Goal: Information Seeking & Learning: Compare options

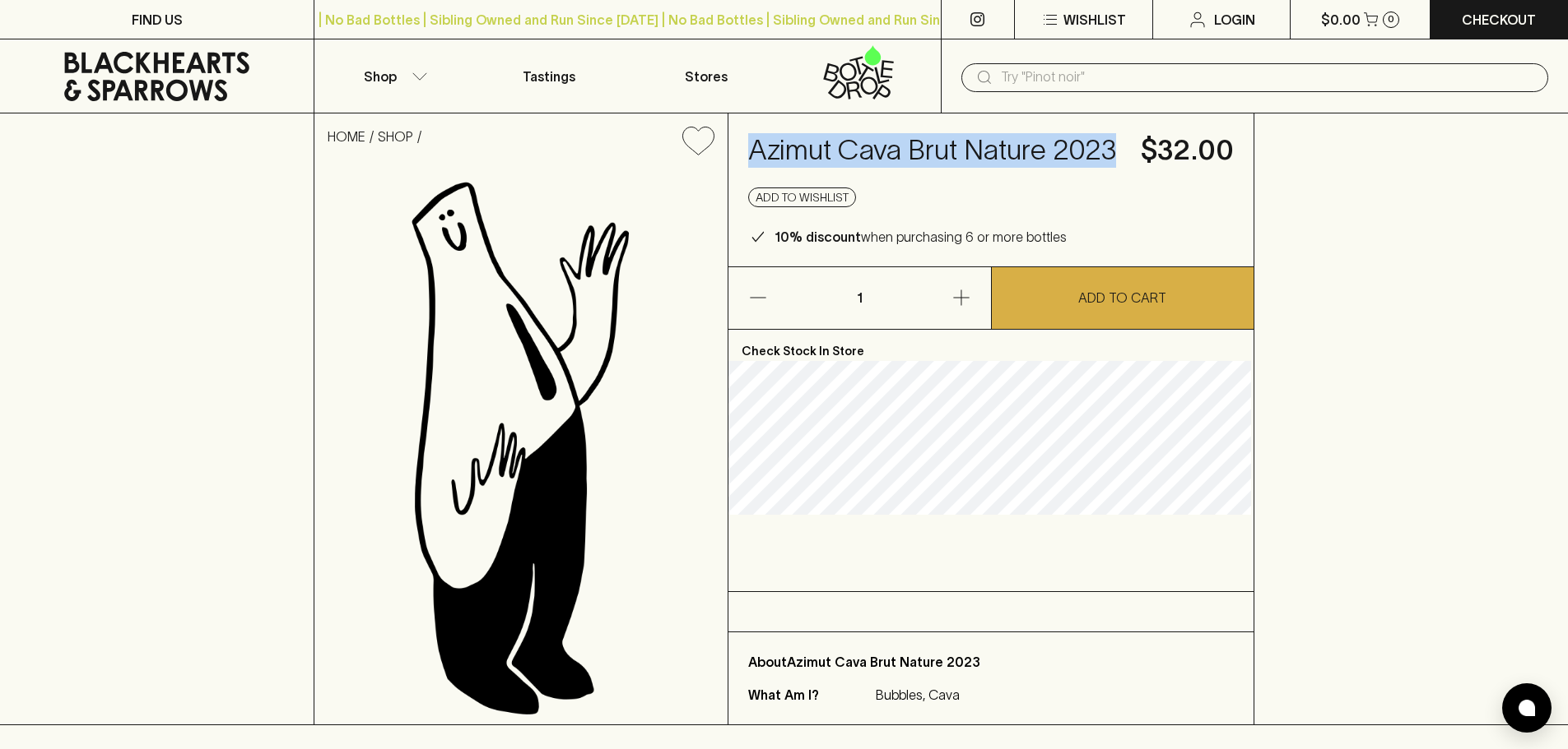
drag, startPoint x: 756, startPoint y: 143, endPoint x: 1113, endPoint y: 142, distance: 357.0
click at [1113, 142] on h4 "Azimut Cava Brut Nature 2023" at bounding box center [934, 150] width 373 height 35
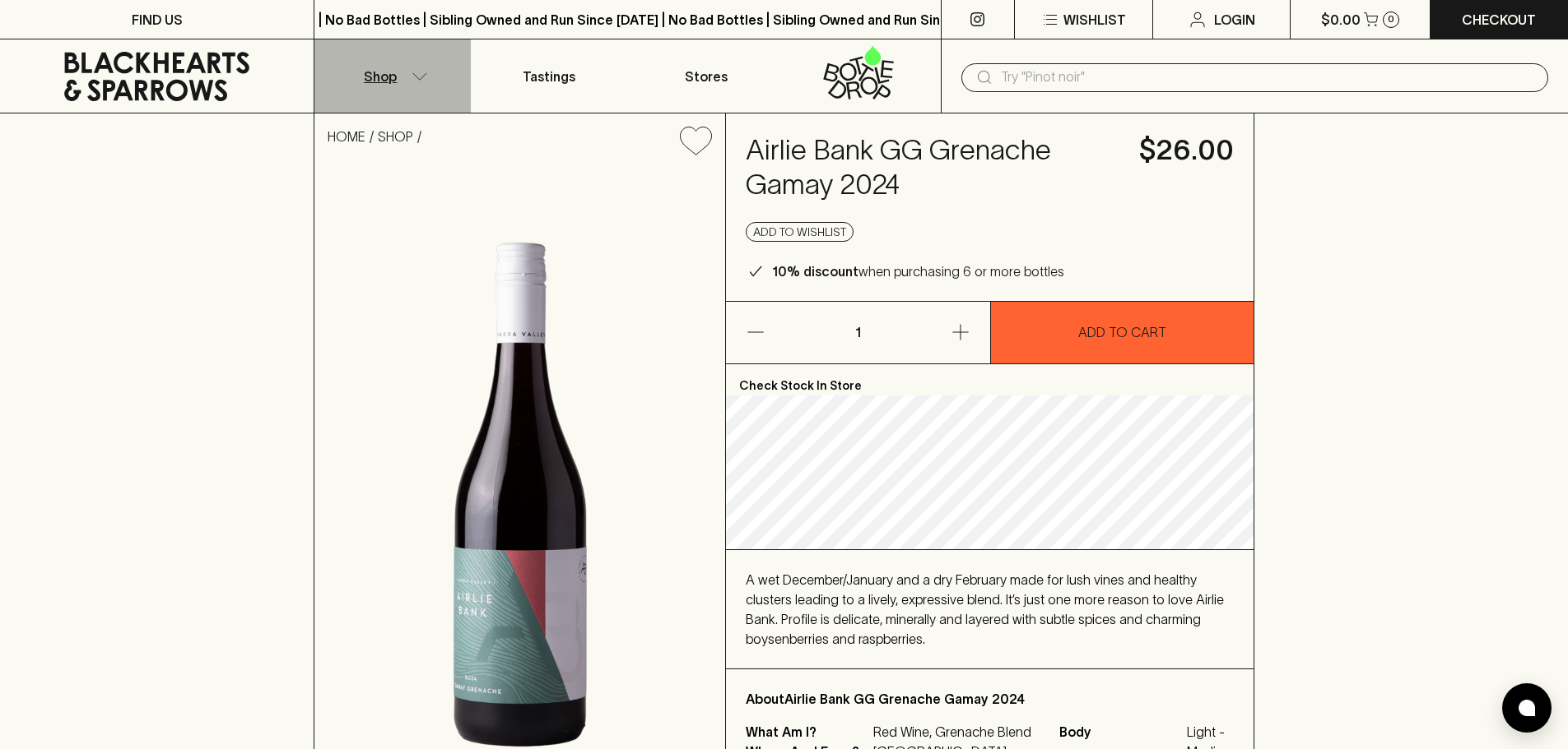
click at [381, 86] on p "Shop" at bounding box center [380, 76] width 33 height 19
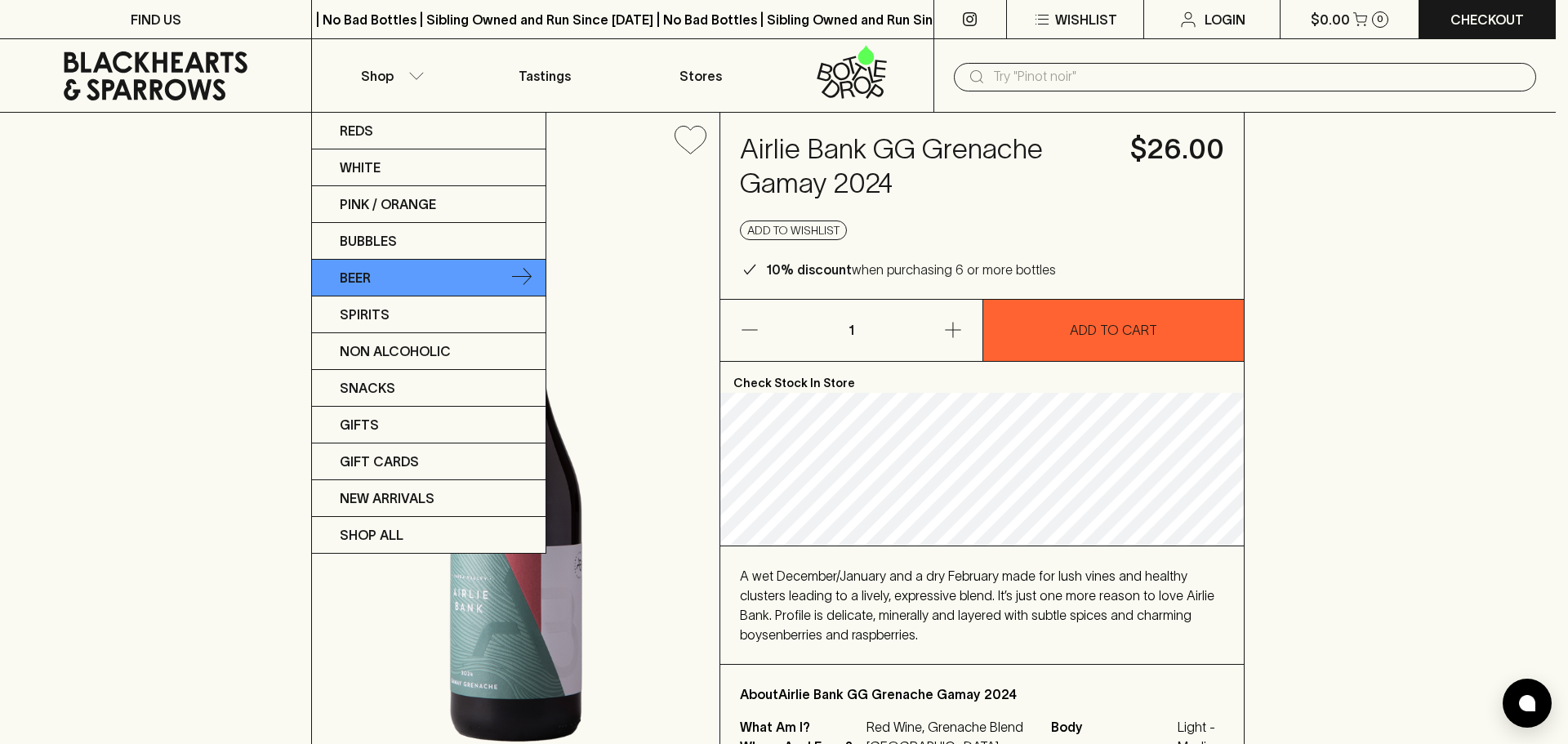
click at [476, 289] on link "Beer" at bounding box center [428, 278] width 233 height 37
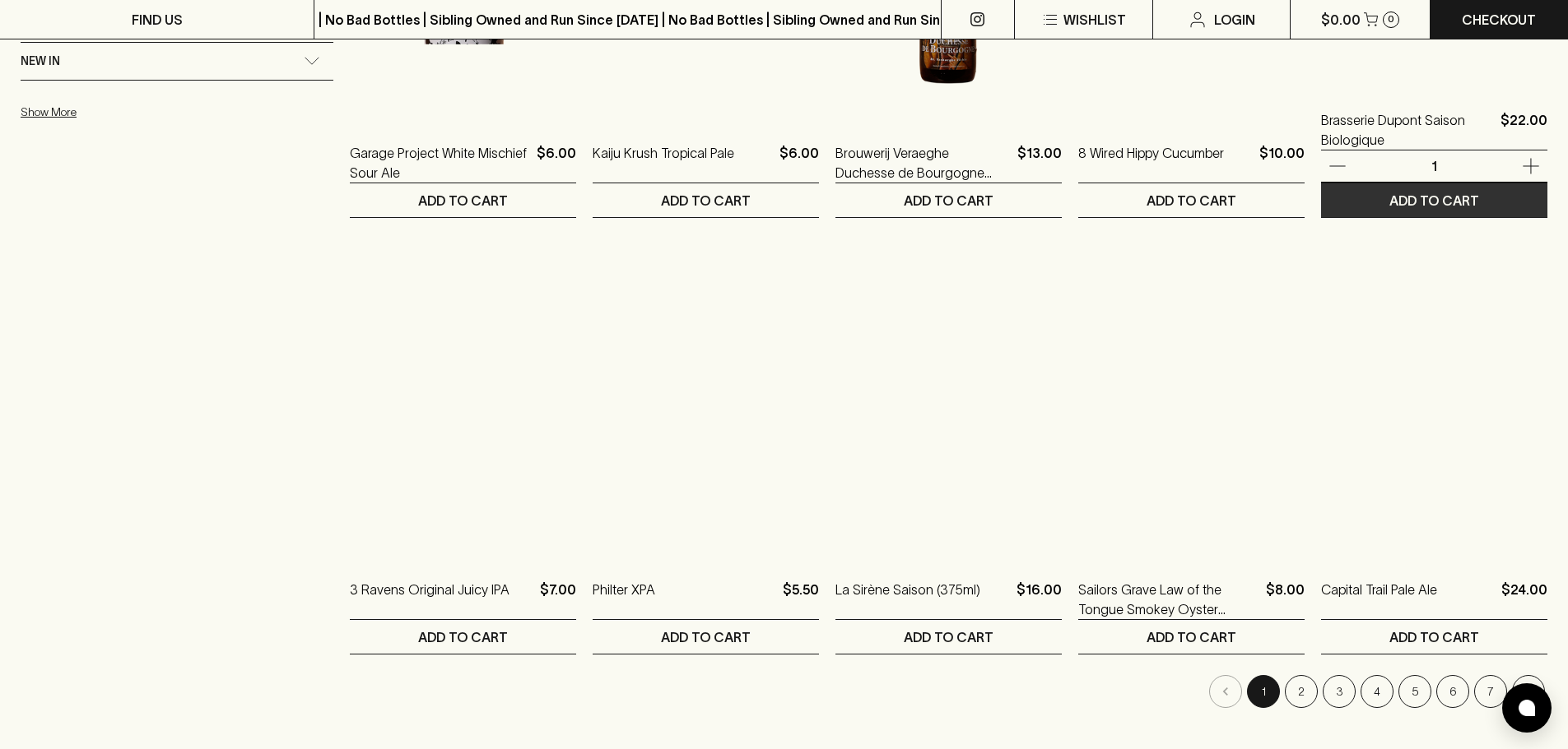
scroll to position [1727, 0]
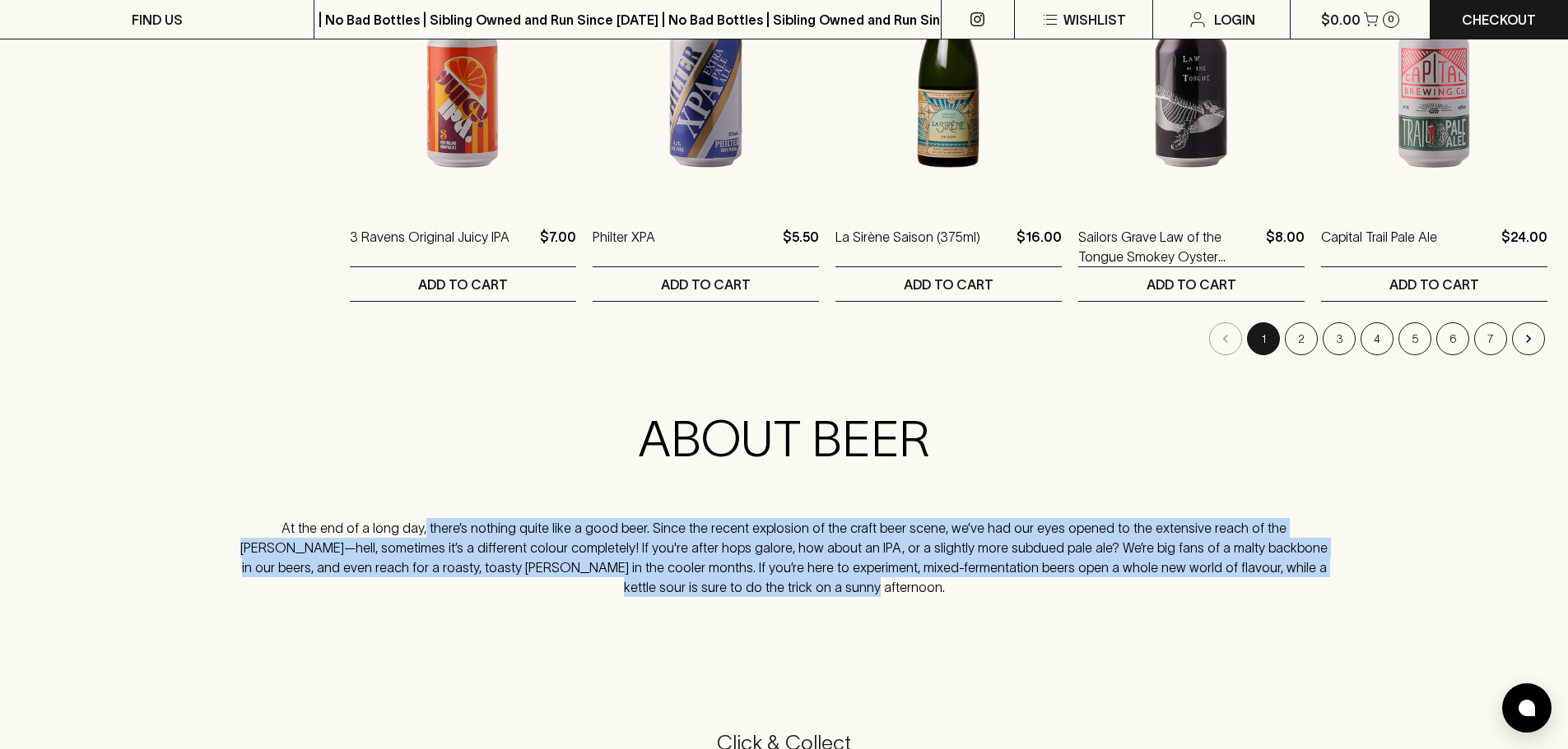
drag, startPoint x: 387, startPoint y: 513, endPoint x: 1346, endPoint y: 587, distance: 961.9
click at [1346, 587] on div "ABOUT BEER At the end of a long day, there’s nothing quite like a good beer. Si…" at bounding box center [783, 505] width 1527 height 210
click at [495, 569] on p "At the end of a long day, there’s nothing quite like a good beer. Since the rec…" at bounding box center [784, 558] width 1098 height 79
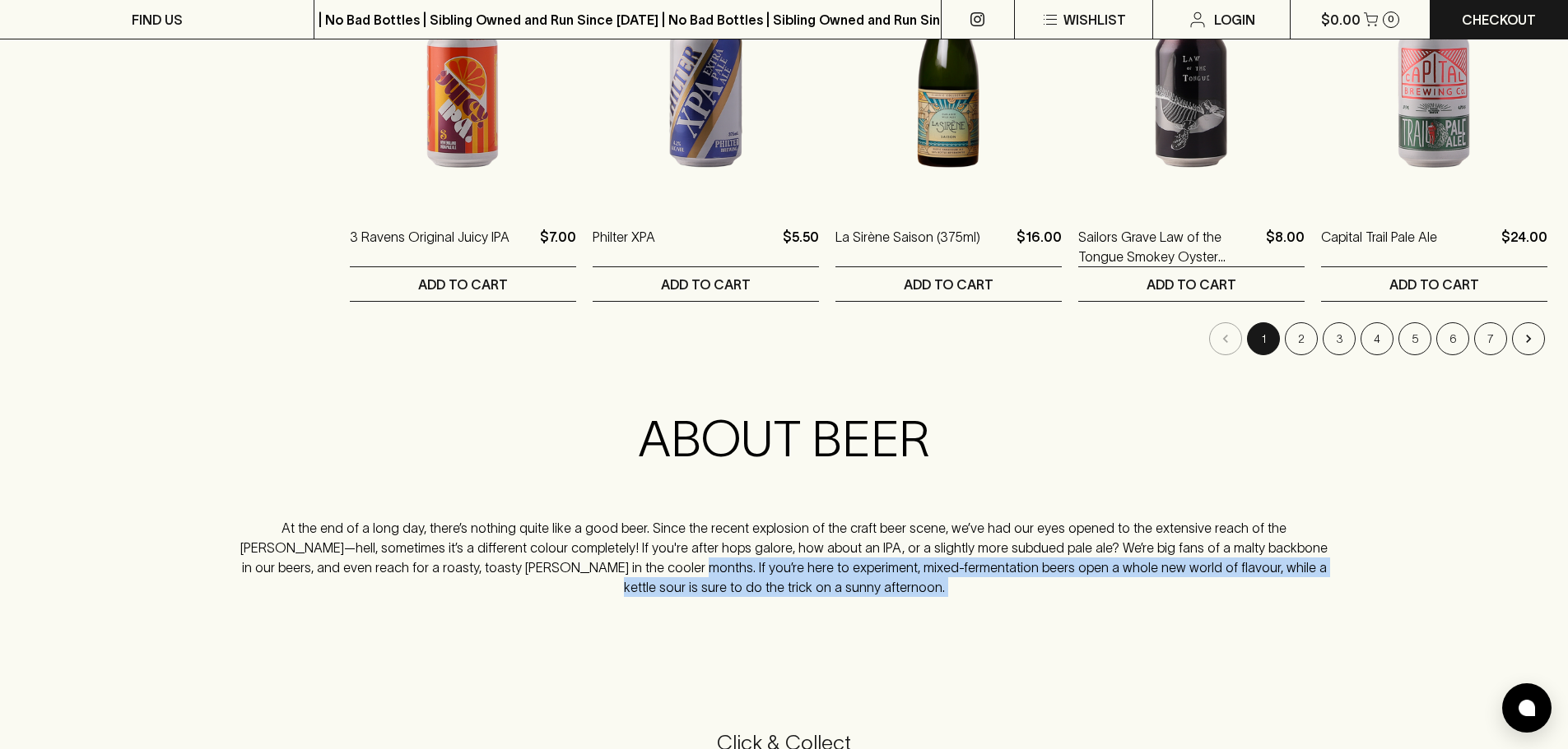
drag, startPoint x: 495, startPoint y: 571, endPoint x: 1350, endPoint y: 592, distance: 855.3
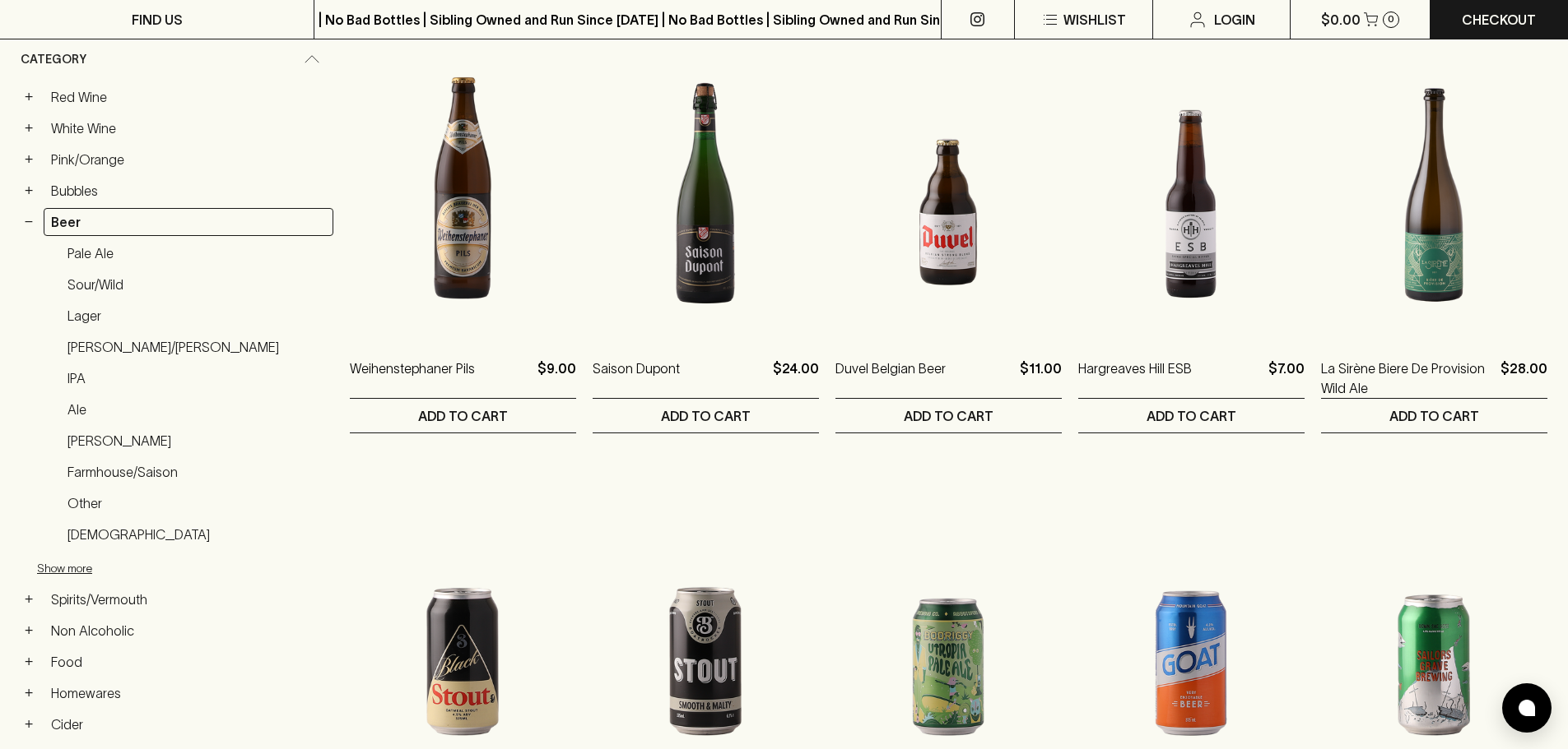
scroll to position [0, 0]
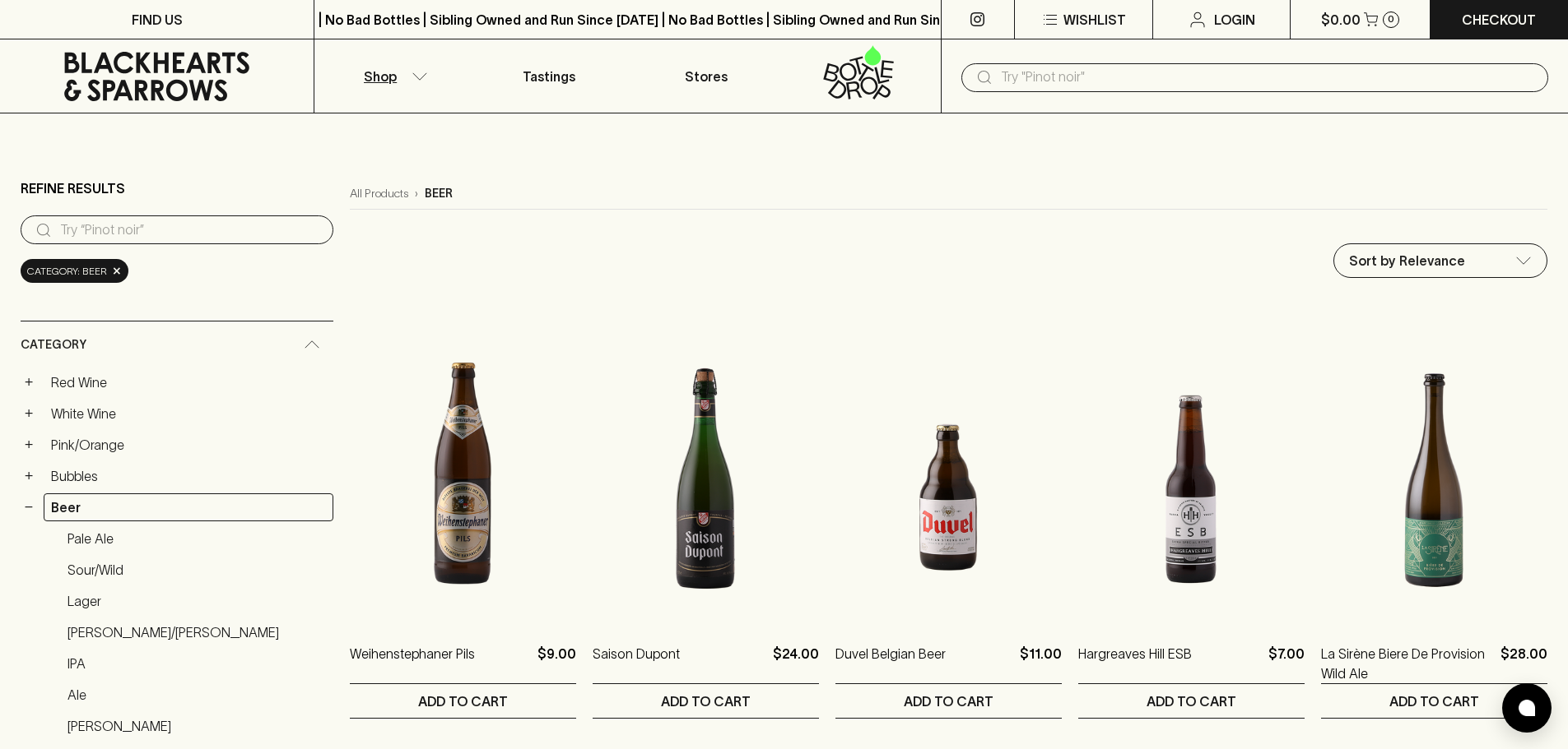
click at [399, 84] on button "Shop" at bounding box center [392, 76] width 157 height 73
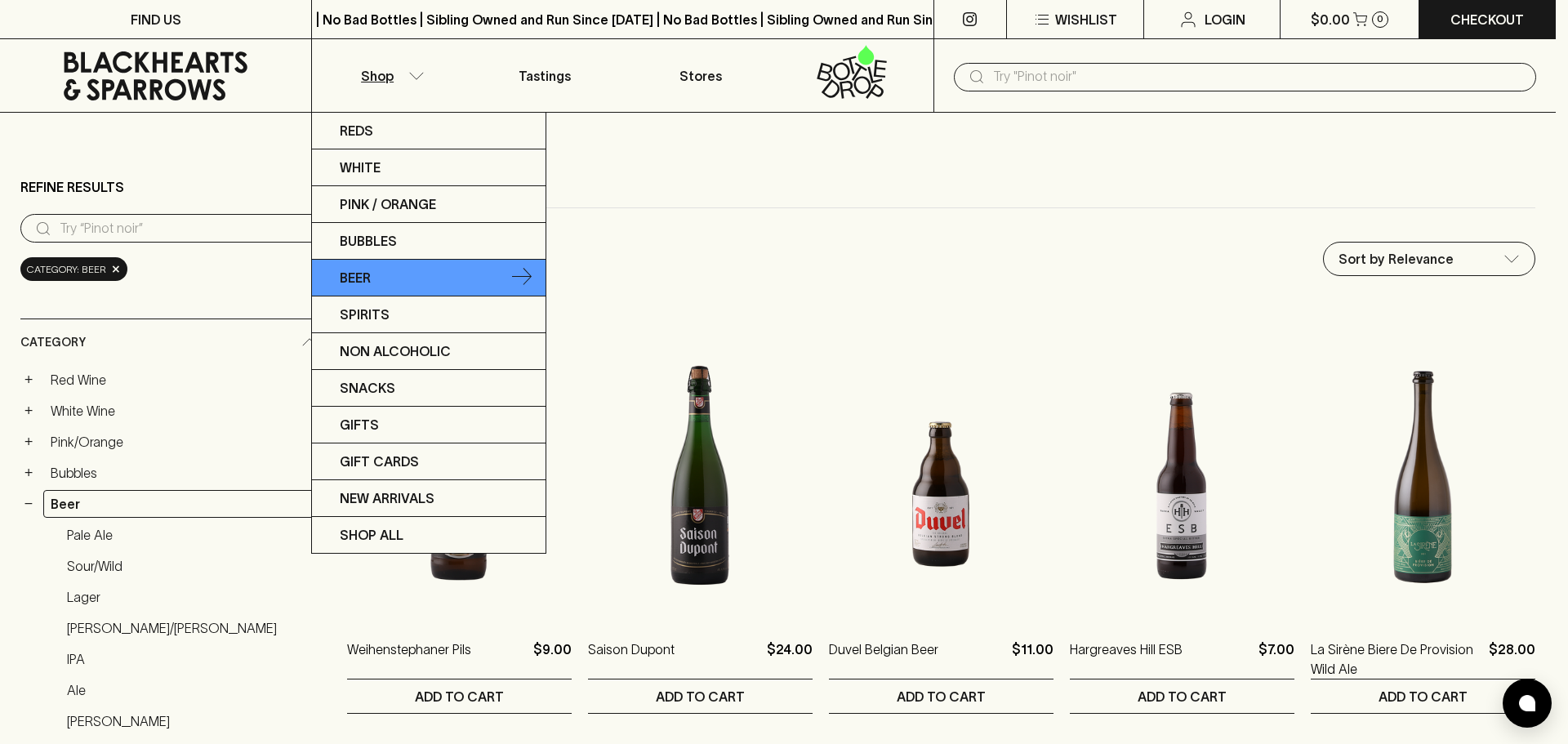
click at [385, 263] on link "Beer" at bounding box center [428, 278] width 233 height 37
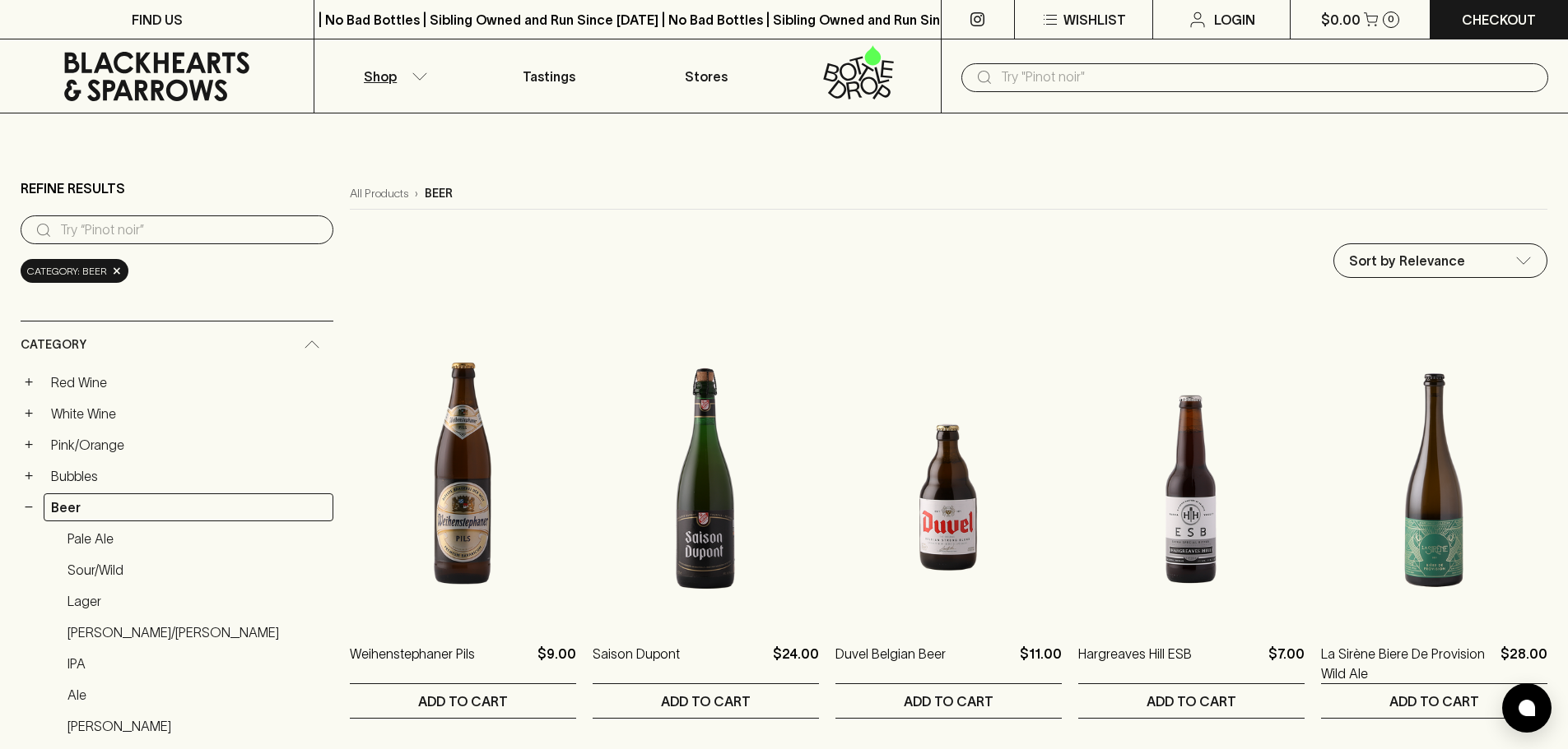
click at [386, 79] on p "Shop" at bounding box center [380, 76] width 33 height 19
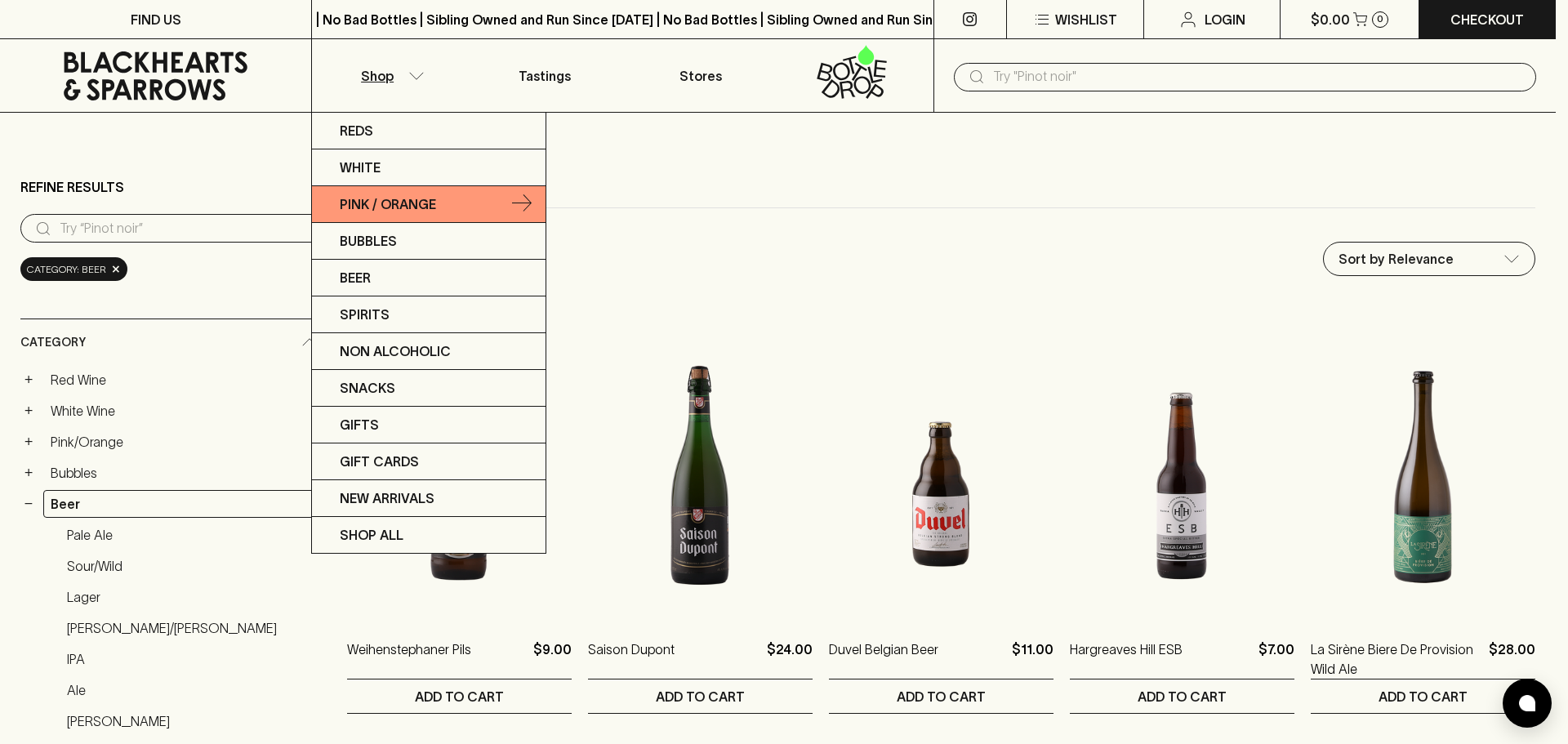
click at [400, 195] on p "Pink / Orange" at bounding box center [388, 204] width 96 height 19
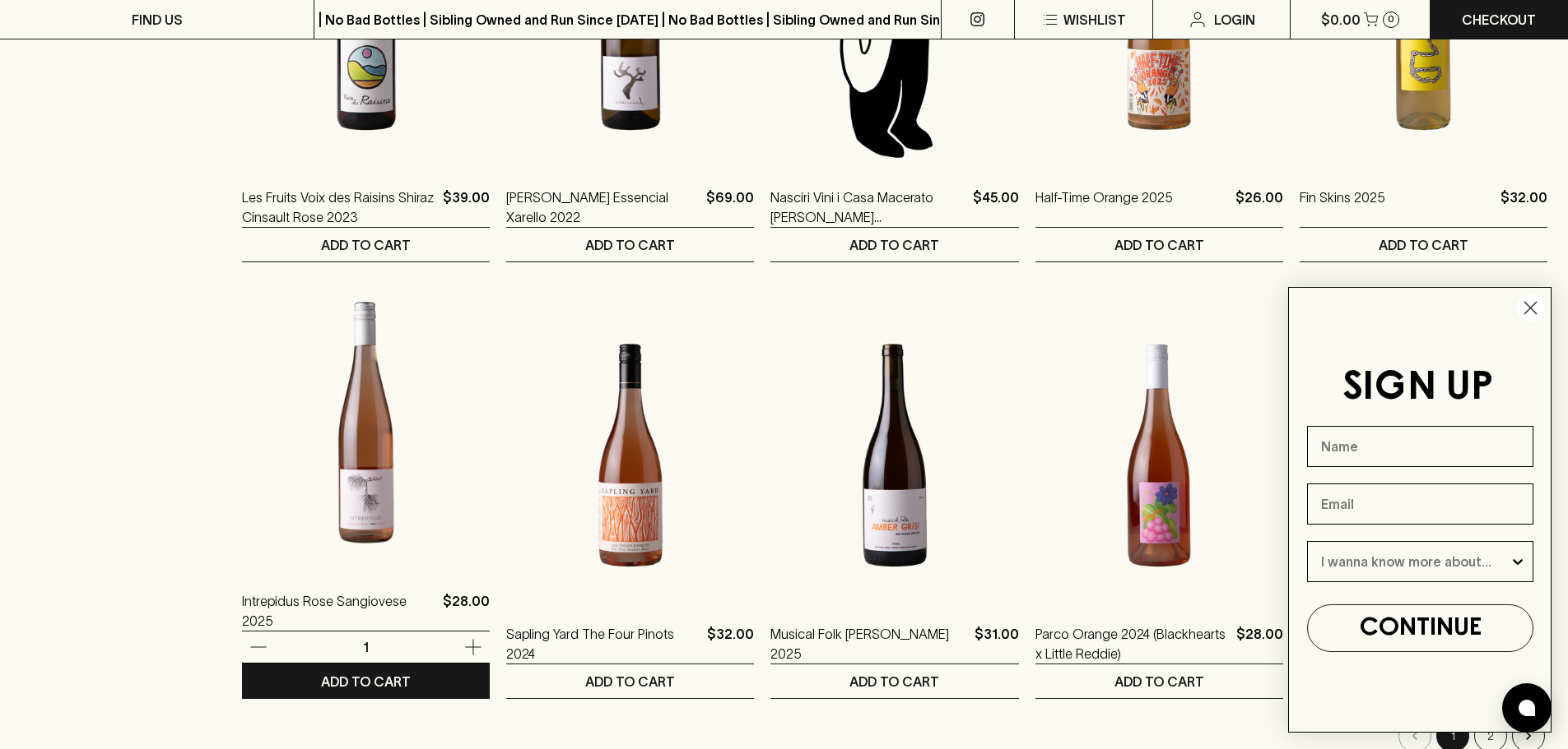
scroll to position [1644, 0]
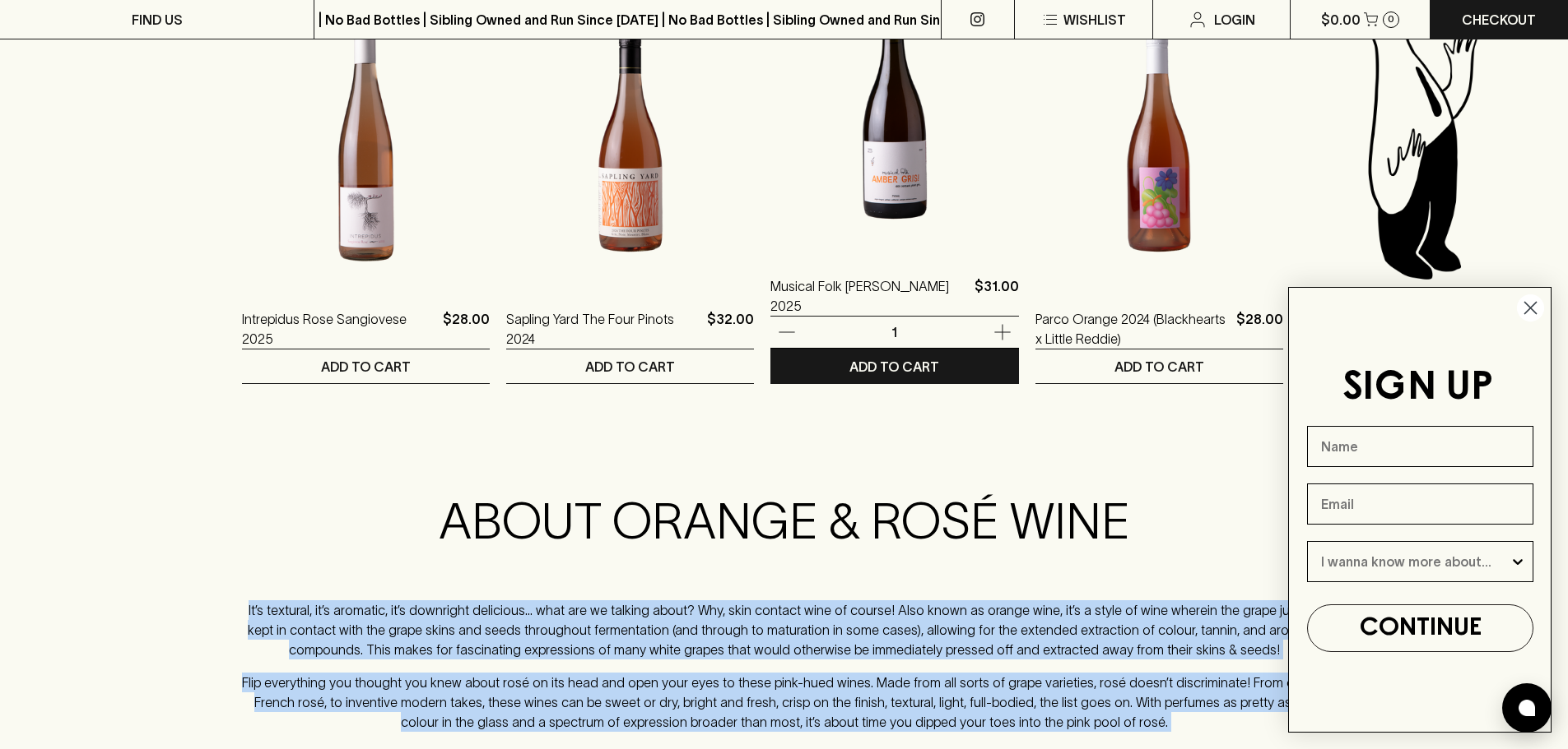
click at [877, 163] on img at bounding box center [894, 108] width 248 height 288
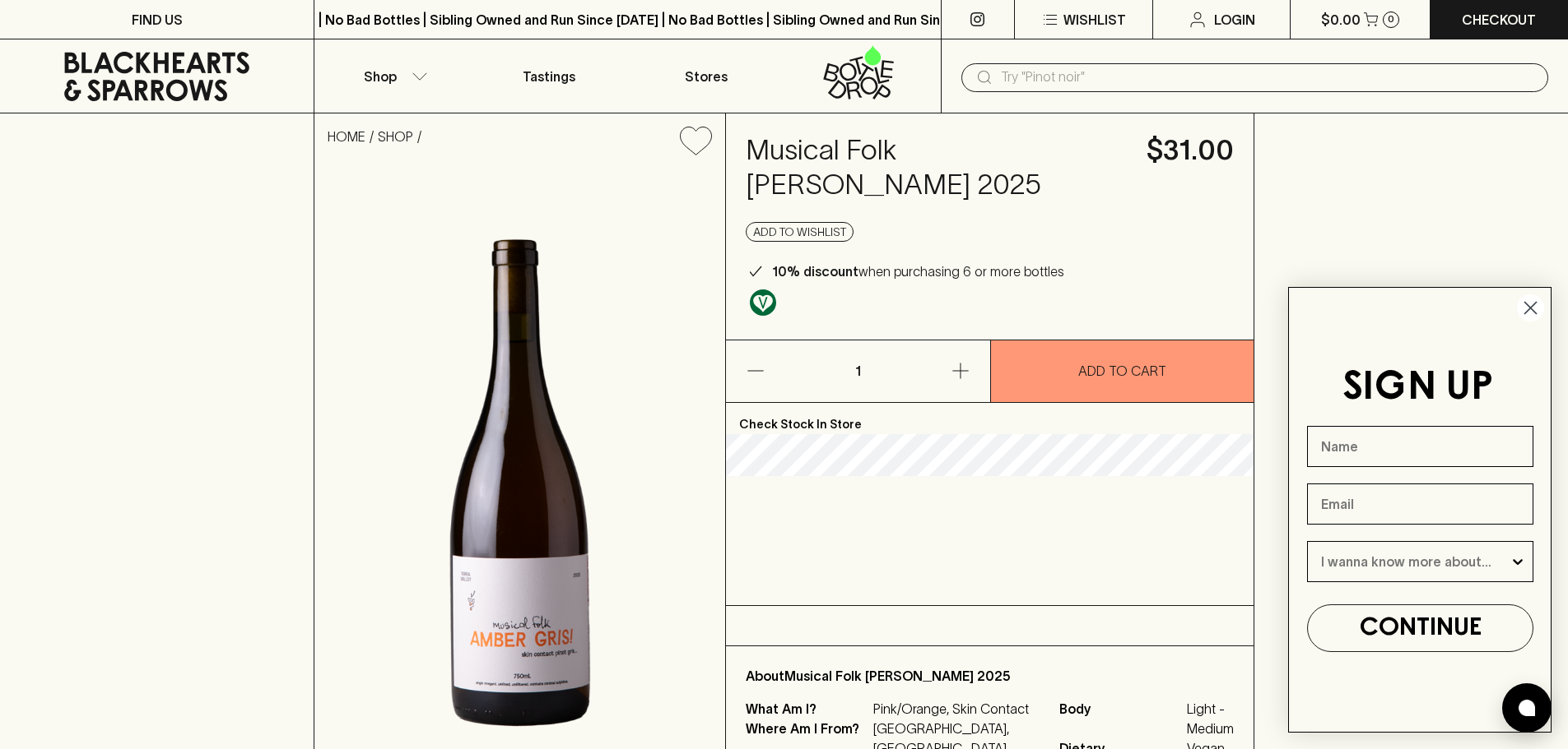
click at [0, 353] on div "HOME SHOP Musical Folk [PERSON_NAME] 2025 $31.00 Add to wishlist 10% discount w…" at bounding box center [784, 456] width 1568 height 685
click at [683, 79] on link "Stores" at bounding box center [707, 76] width 157 height 73
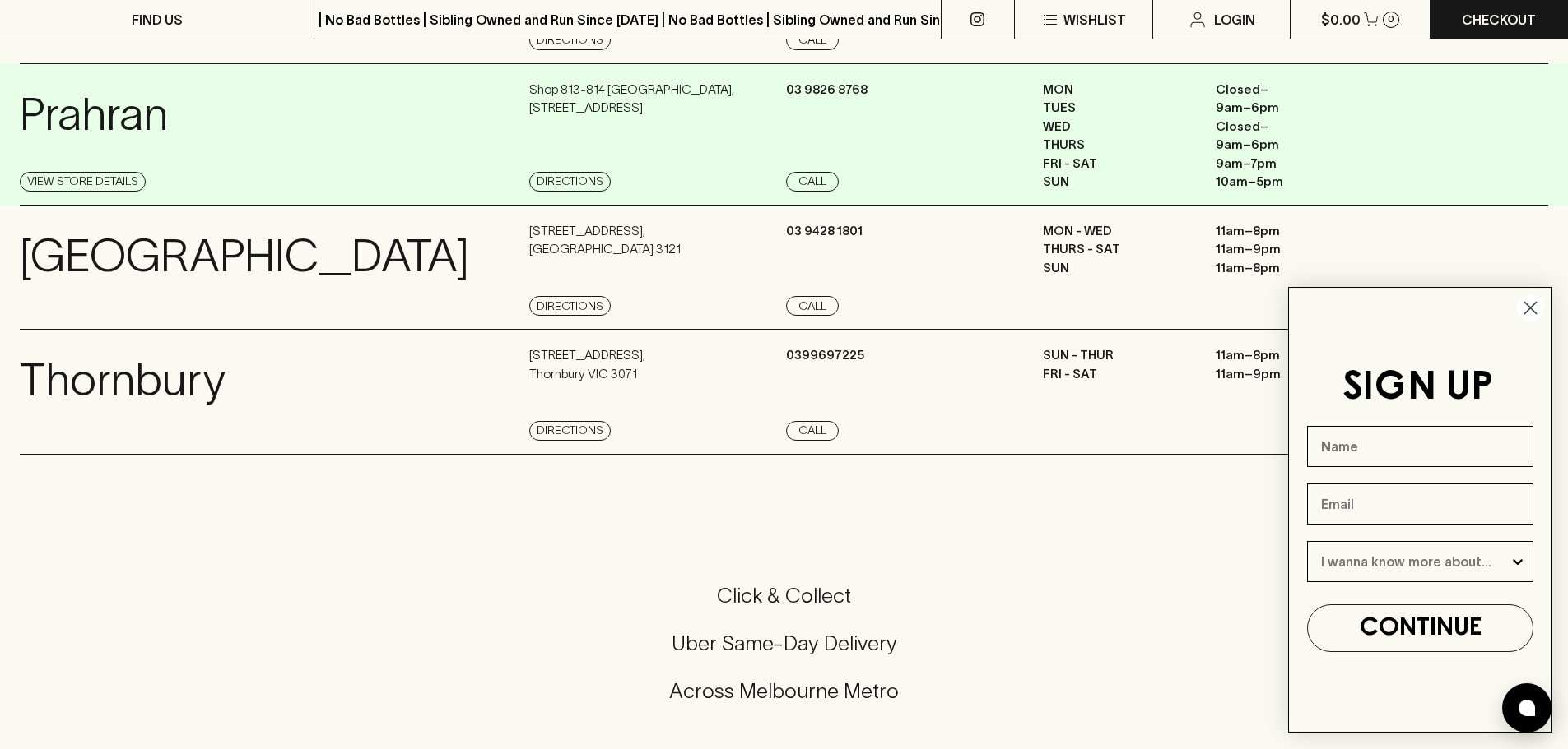
scroll to position [1480, 0]
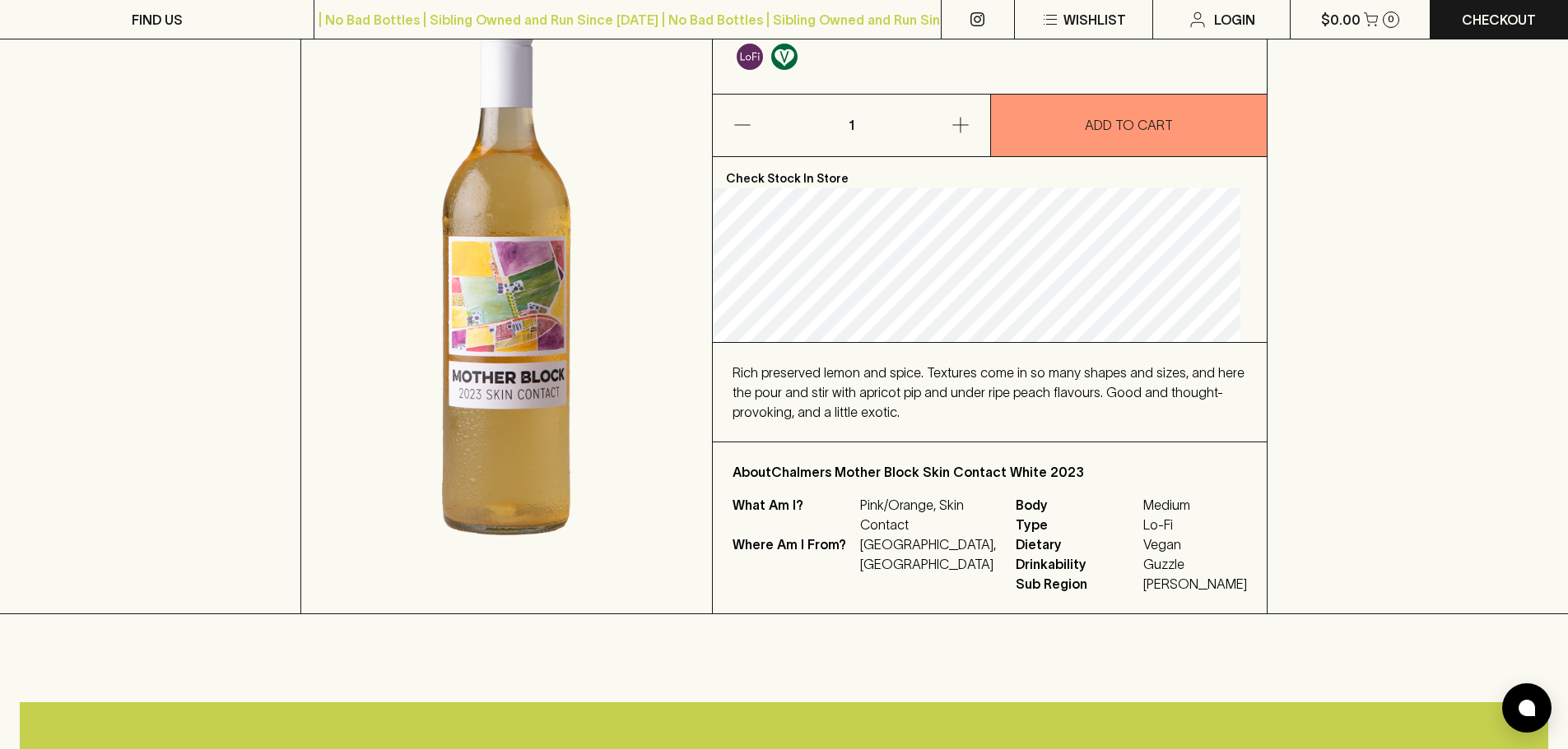
scroll to position [247, 0]
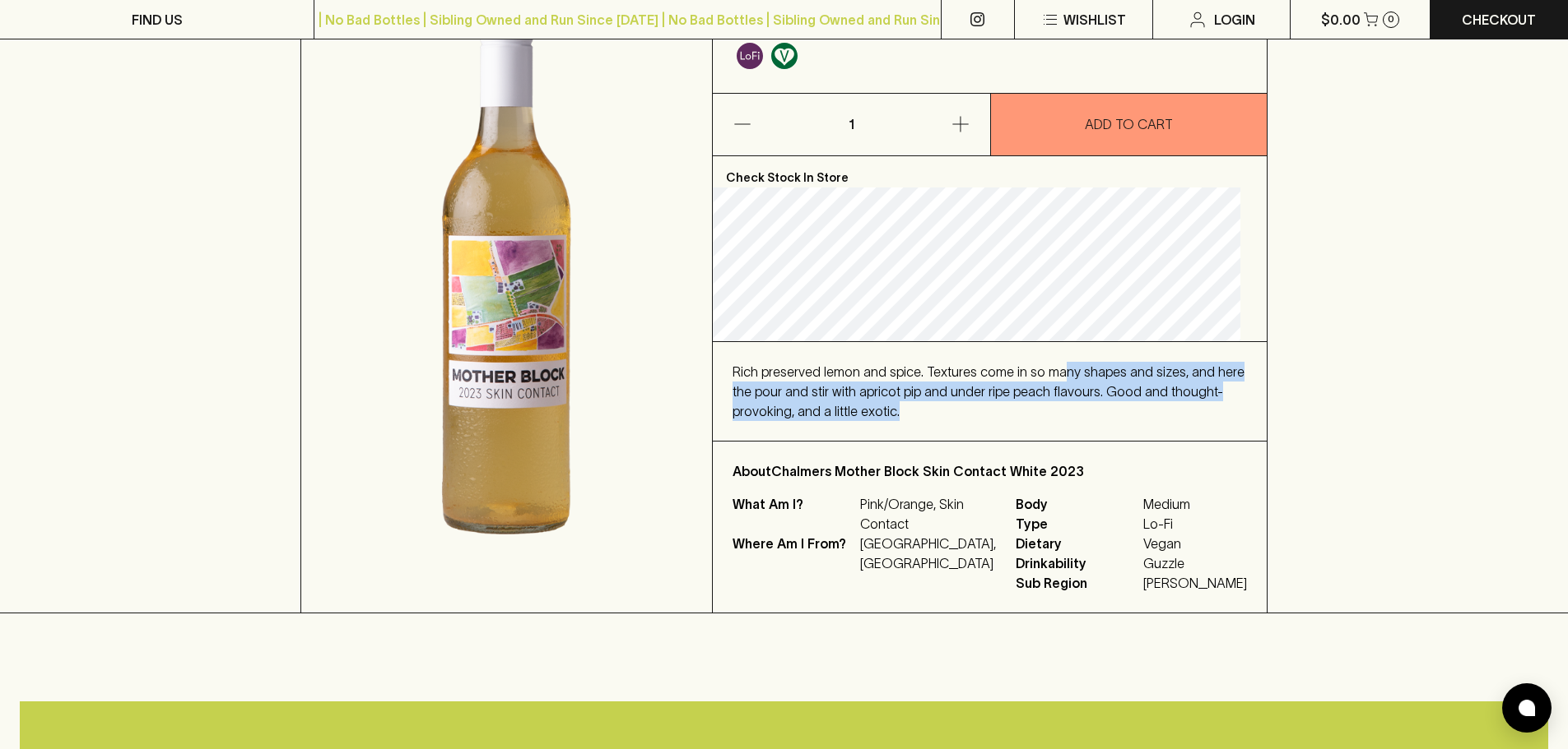
drag, startPoint x: 1069, startPoint y: 374, endPoint x: 1081, endPoint y: 415, distance: 42.7
click at [1081, 415] on div "Rich preserved lemon and spice. Textures come in so many shapes and sizes, and …" at bounding box center [989, 391] width 515 height 59
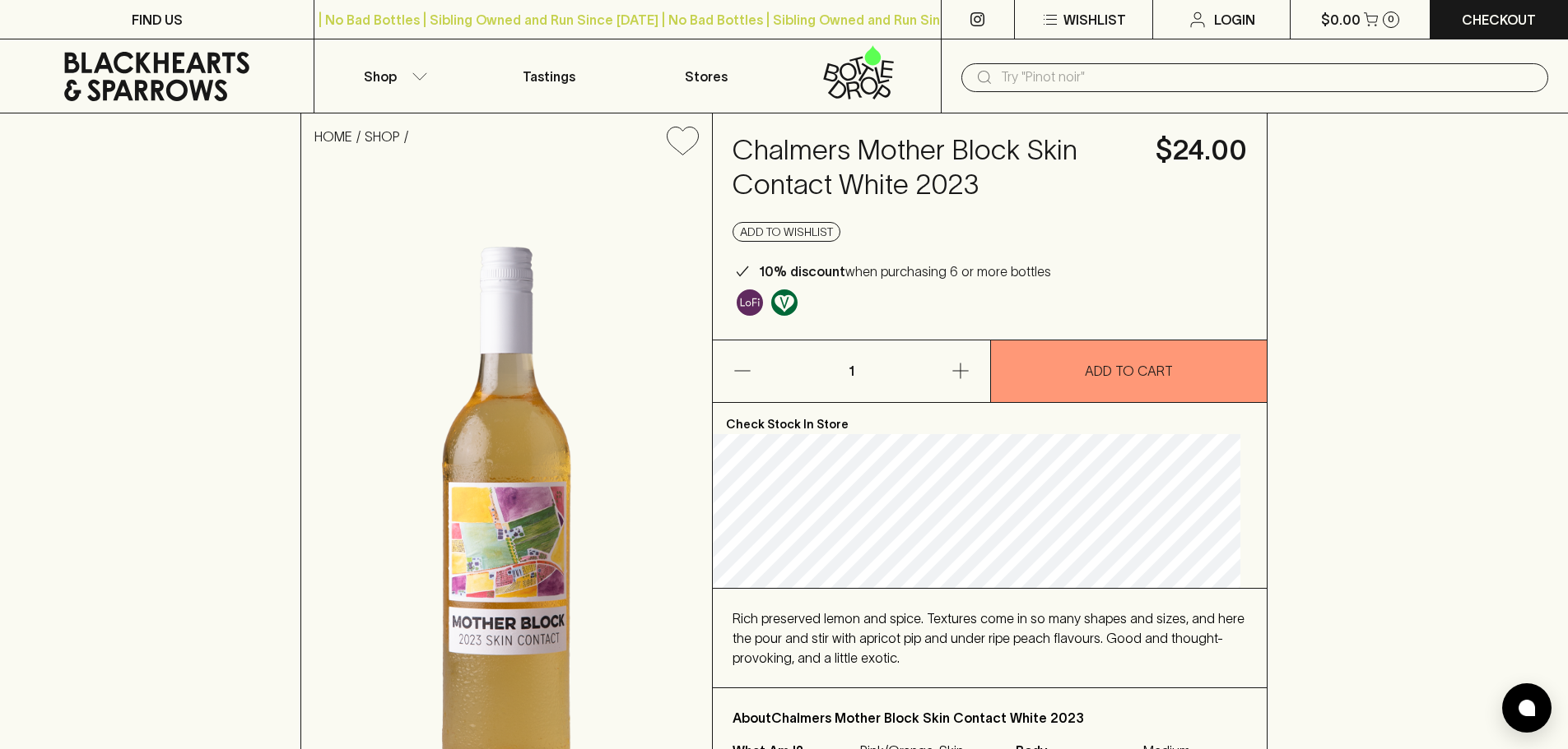
click at [1139, 82] on input "text" at bounding box center [1267, 77] width 534 height 26
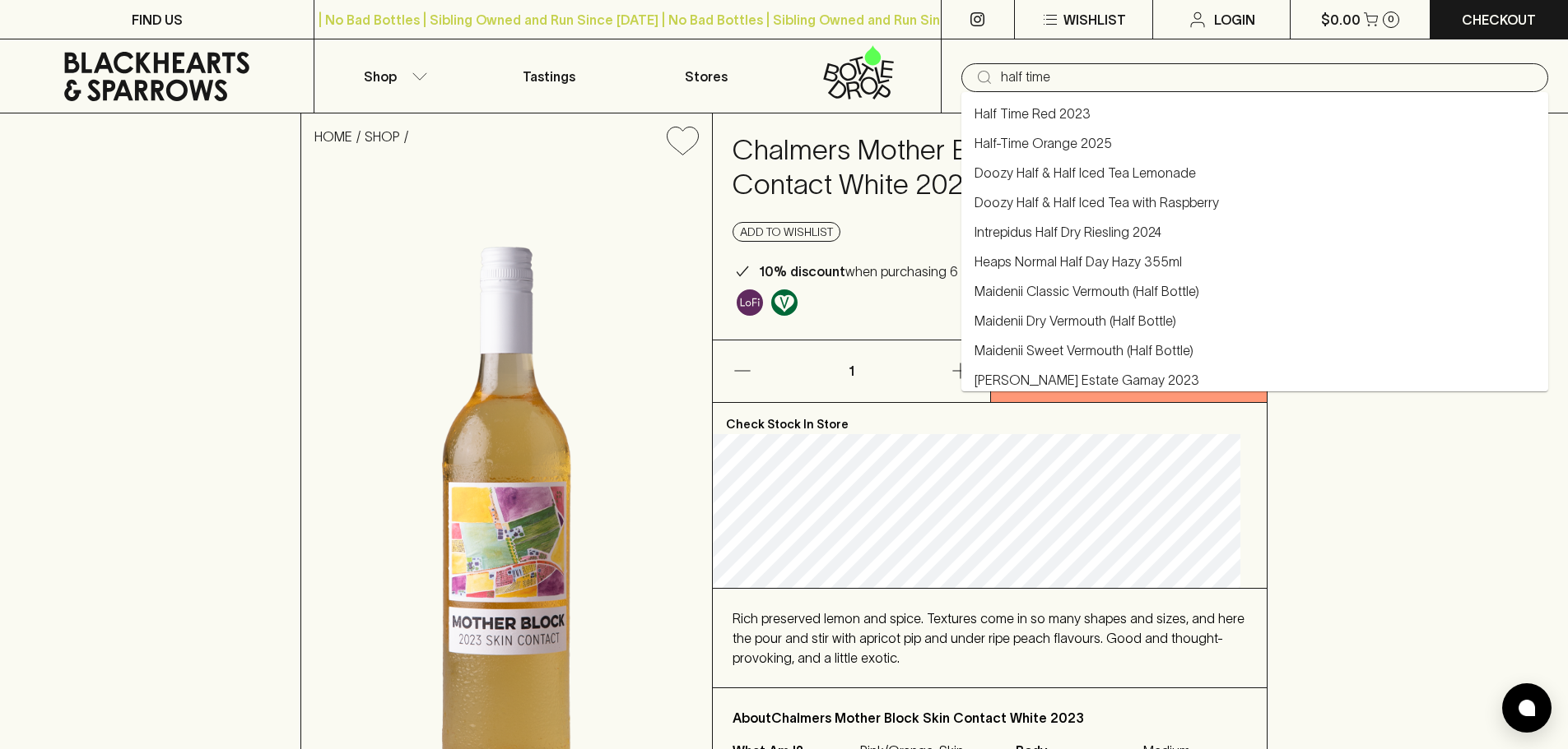
click at [1084, 143] on link "Half-Time Orange 2025" at bounding box center [1043, 142] width 137 height 19
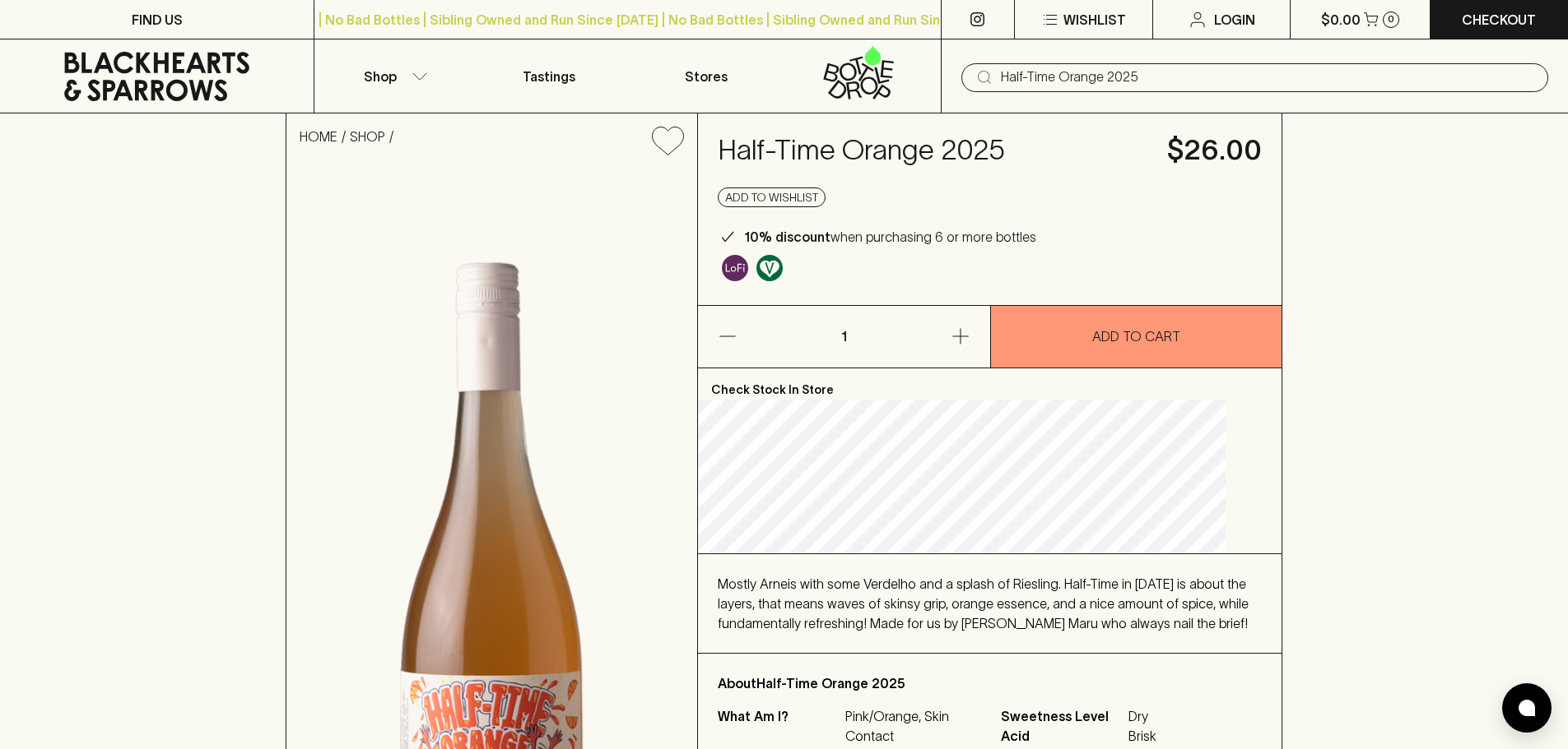
type input "Half-Time Orange 2025"
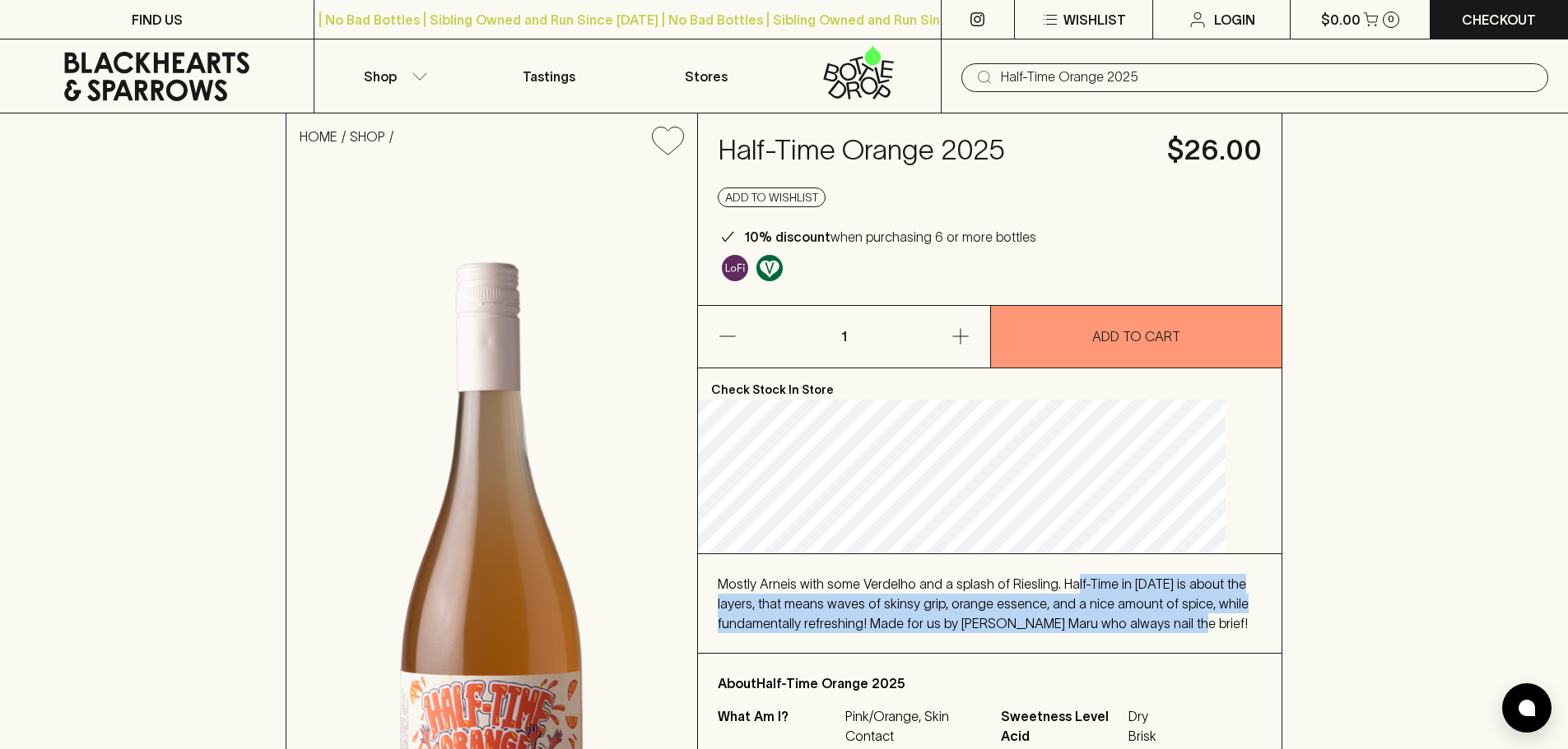
drag, startPoint x: 1093, startPoint y: 587, endPoint x: 1107, endPoint y: 657, distance: 71.4
click at [1107, 653] on div "Mostly Arneis with some Verdelho and a splash of Riesling. Half-Time in 2025 is…" at bounding box center [989, 603] width 584 height 98
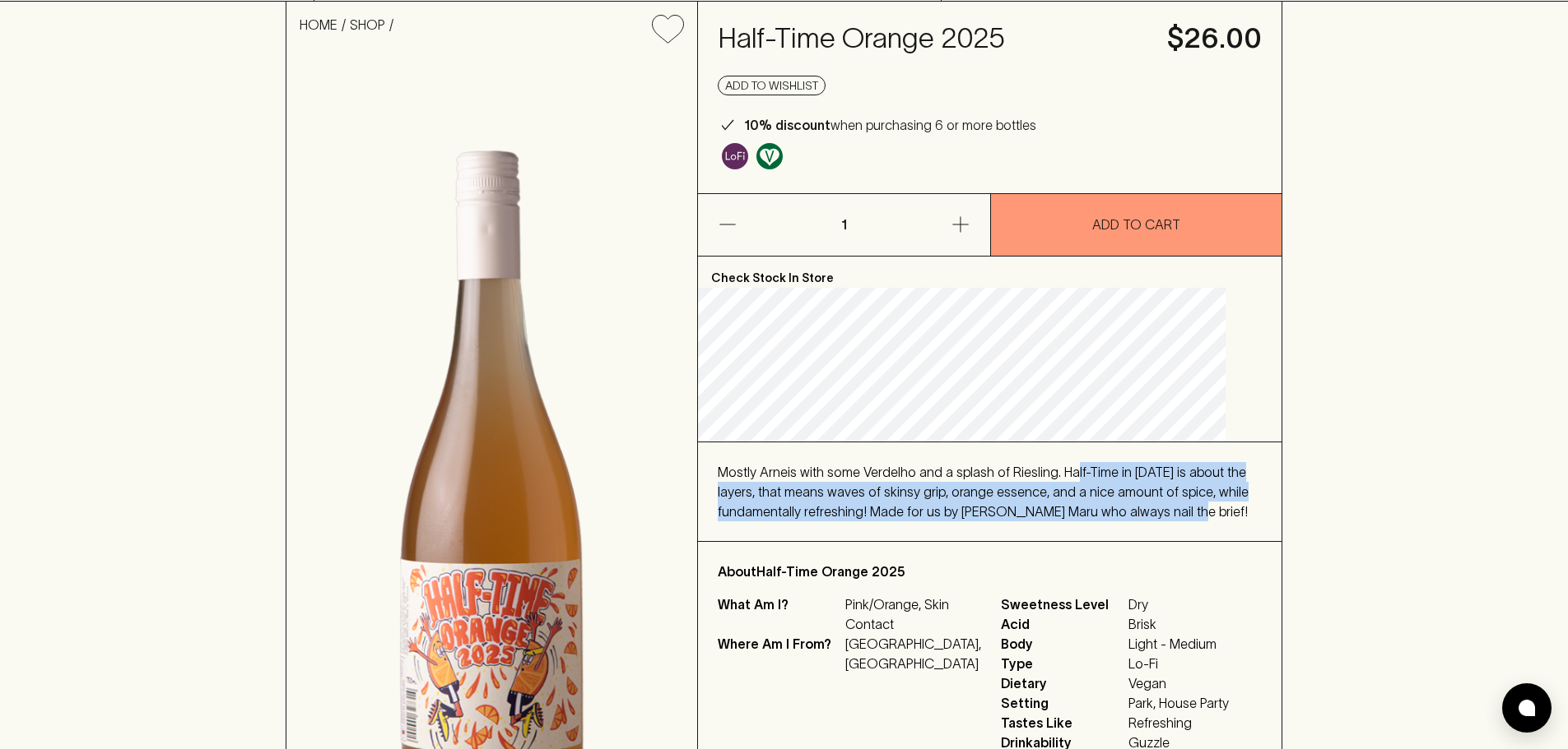
scroll to position [82, 0]
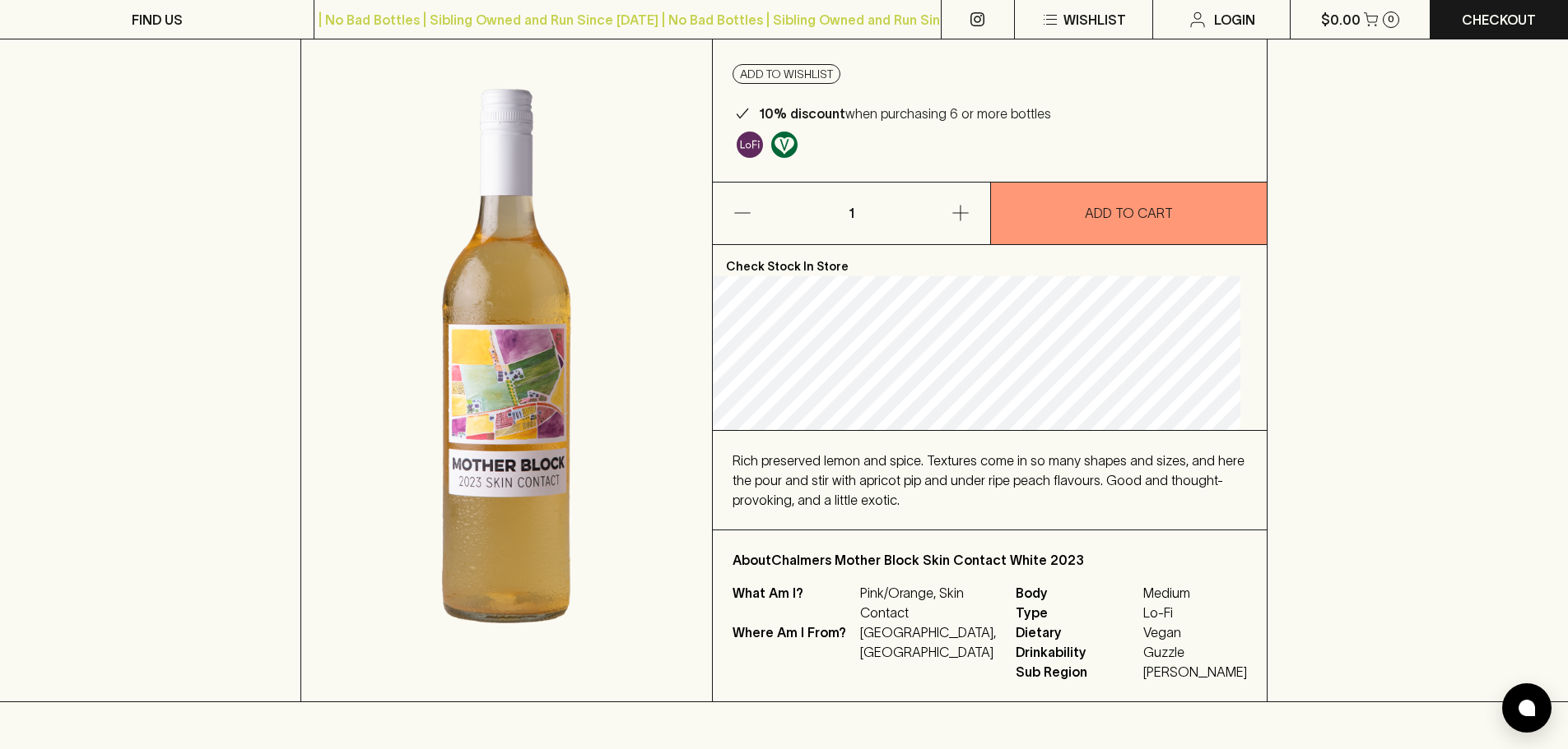
scroll to position [164, 0]
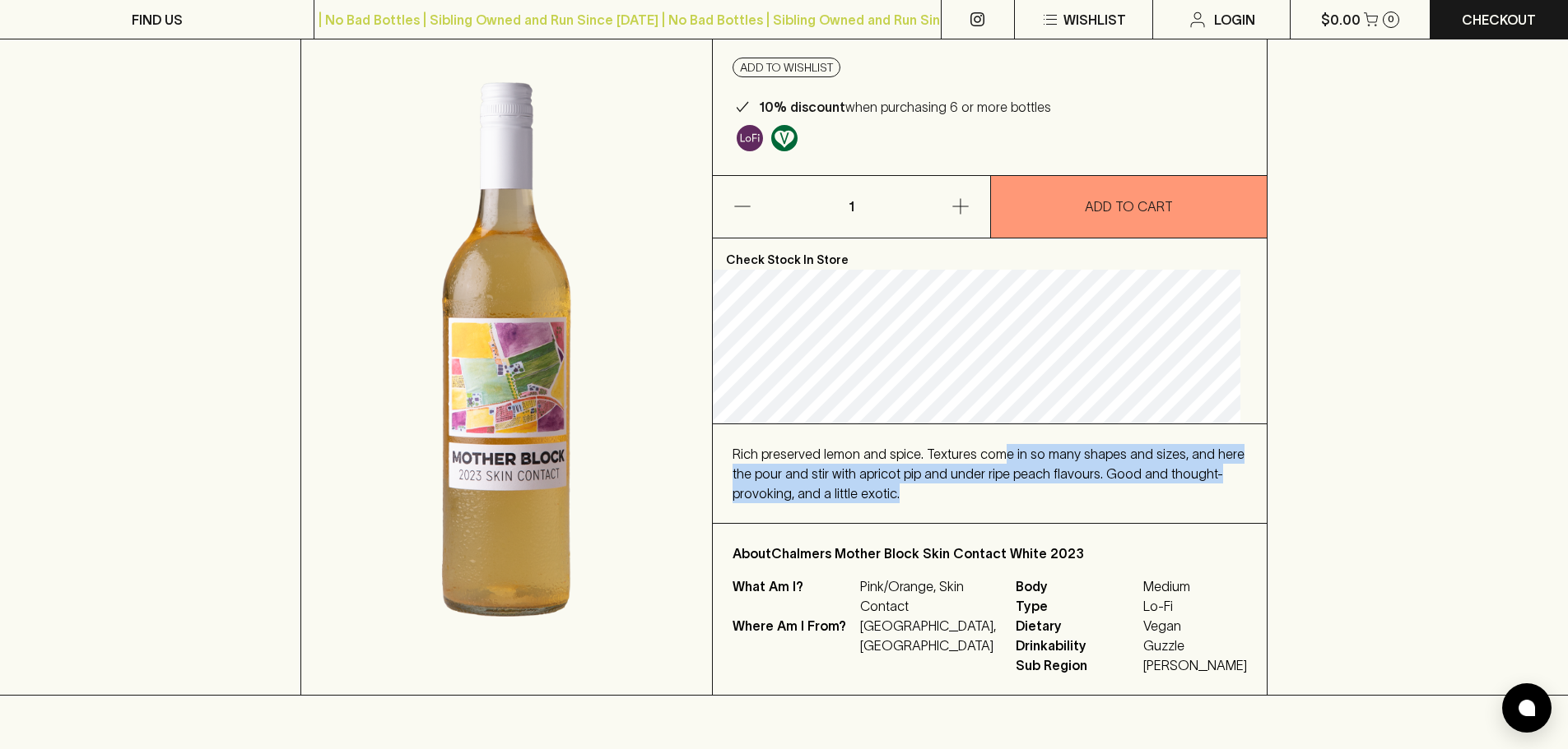
drag, startPoint x: 1010, startPoint y: 494, endPoint x: 1016, endPoint y: 424, distance: 70.3
click at [1015, 426] on div "Rich preserved lemon and spice. Textures come in so many shapes and sizes, and …" at bounding box center [989, 473] width 554 height 98
